Goal: Transaction & Acquisition: Subscribe to service/newsletter

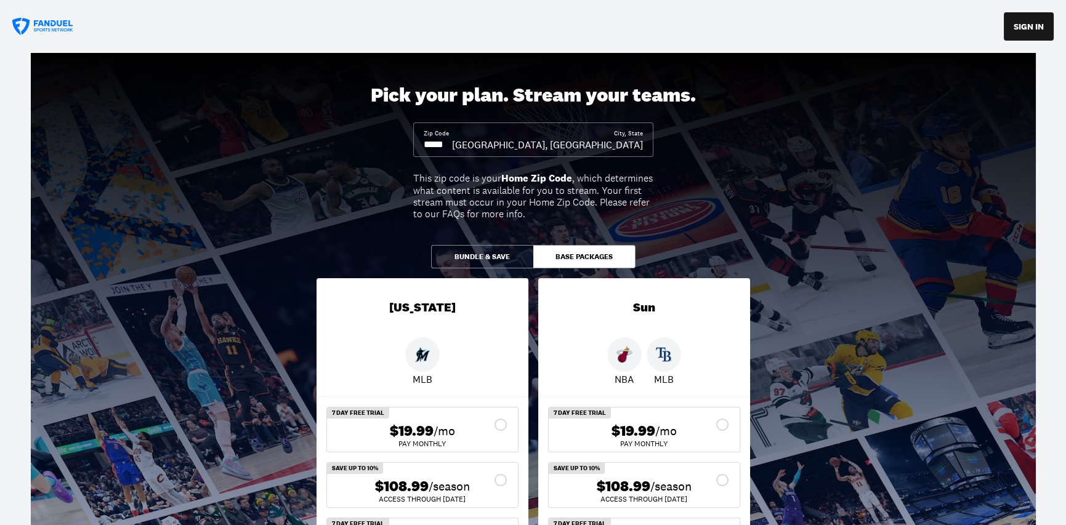
drag, startPoint x: 483, startPoint y: 146, endPoint x: 429, endPoint y: 144, distance: 54.2
click at [429, 144] on input at bounding box center [438, 145] width 28 height 14
click at [431, 144] on input at bounding box center [438, 145] width 28 height 14
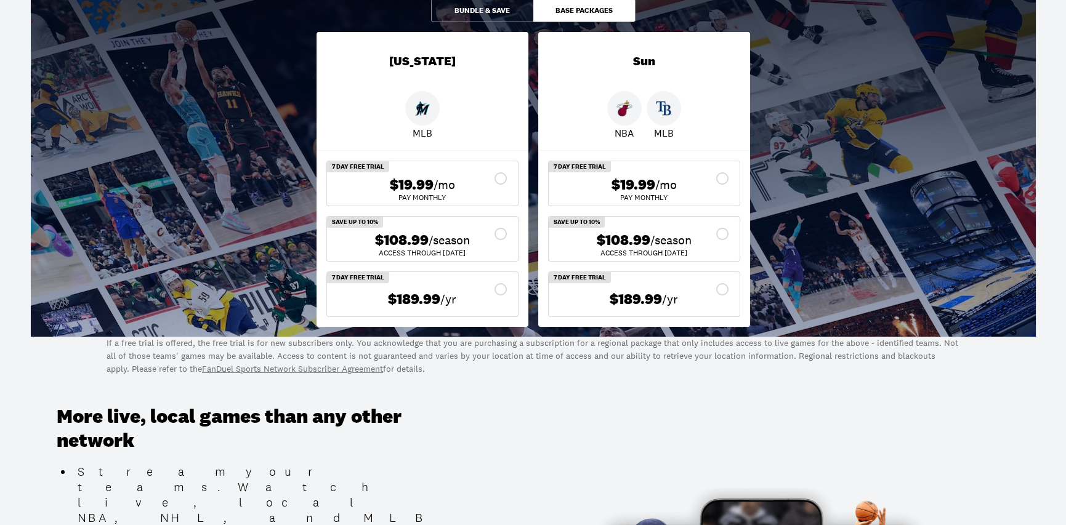
type input "*****"
click at [725, 232] on div "$108.99 /season" at bounding box center [644, 241] width 171 height 18
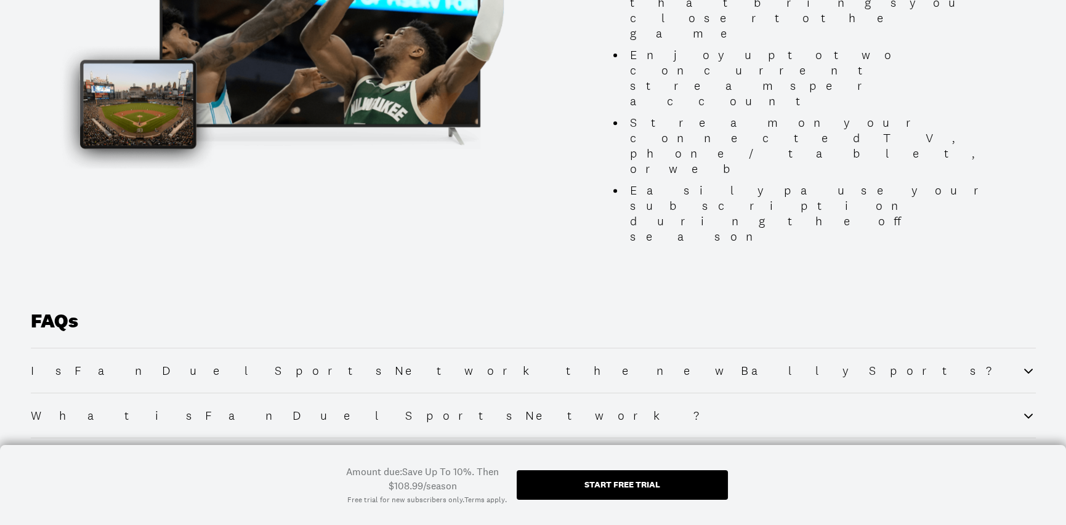
scroll to position [1355, 0]
